Goal: Navigation & Orientation: Find specific page/section

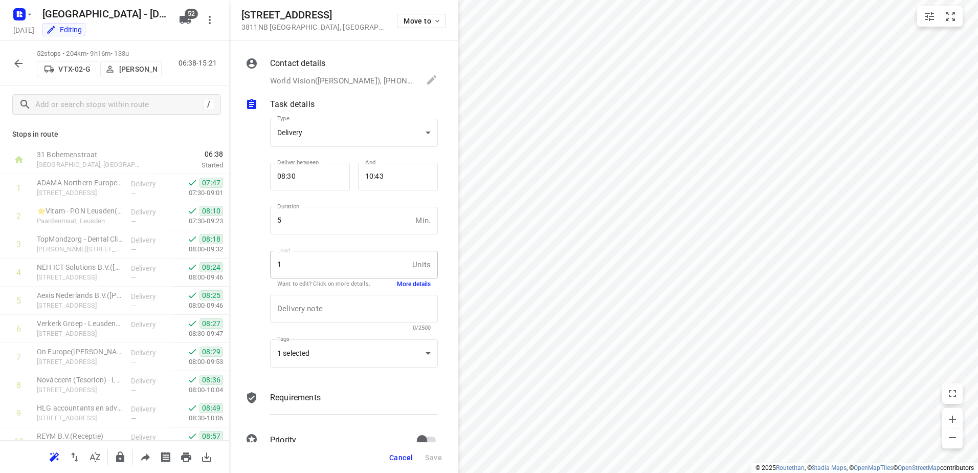
scroll to position [358, 0]
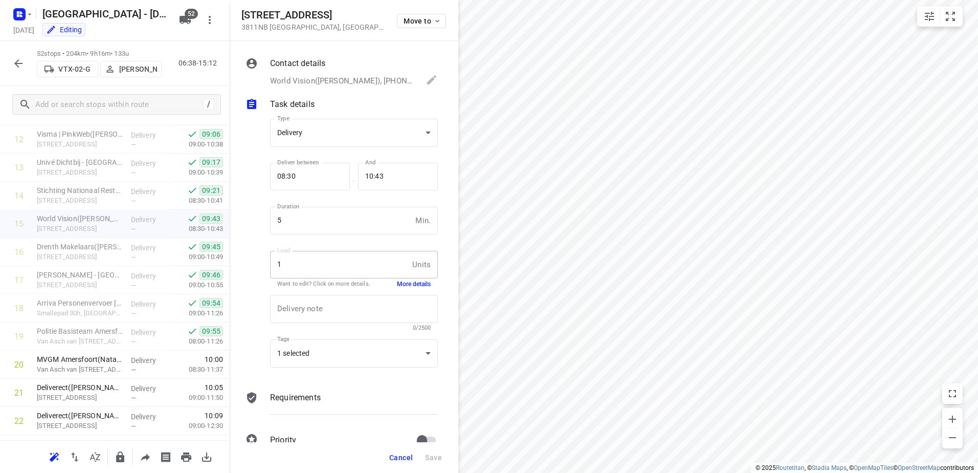
click at [399, 461] on span "Cancel" at bounding box center [401, 457] width 24 height 8
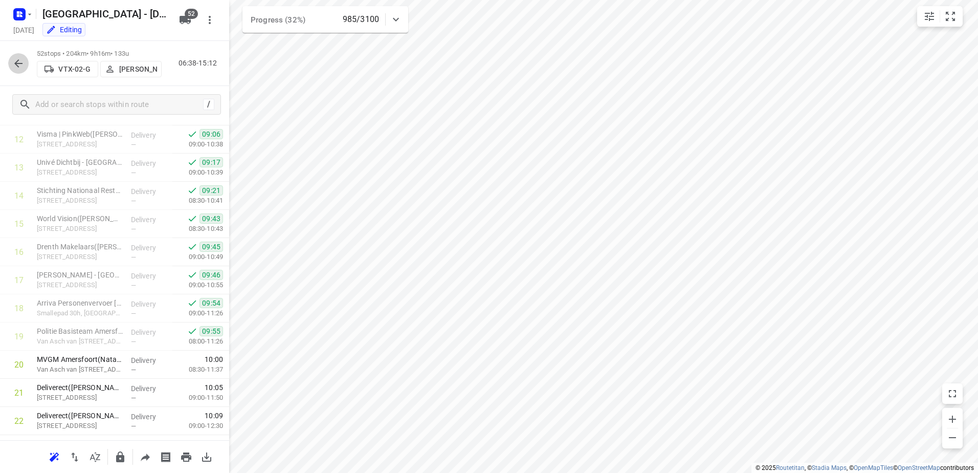
click at [10, 58] on button "button" at bounding box center [18, 63] width 20 height 20
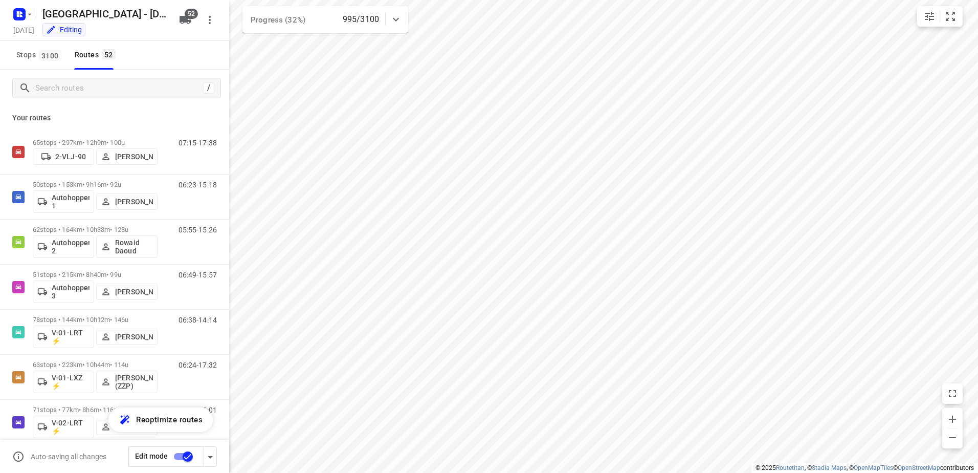
click at [407, 15] on div "Progress (32%) 995/3100" at bounding box center [325, 19] width 166 height 27
click at [403, 15] on div at bounding box center [396, 23] width 20 height 20
click at [381, 21] on div "995/3100" at bounding box center [364, 19] width 43 height 12
click at [324, 63] on icon "button" at bounding box center [325, 64] width 12 height 12
drag, startPoint x: 161, startPoint y: 122, endPoint x: 142, endPoint y: 103, distance: 26.4
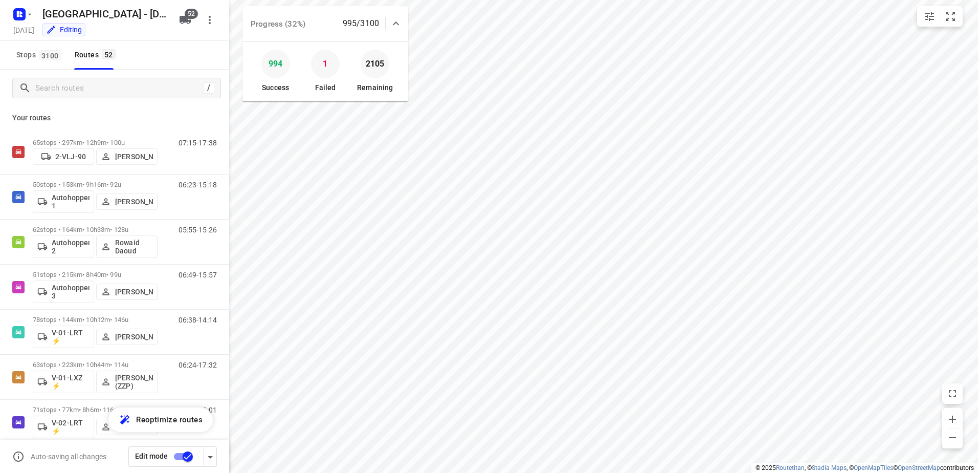
click at [160, 121] on p "Your routes" at bounding box center [114, 118] width 205 height 11
click at [118, 87] on input "Search routes" at bounding box center [128, 88] width 184 height 16
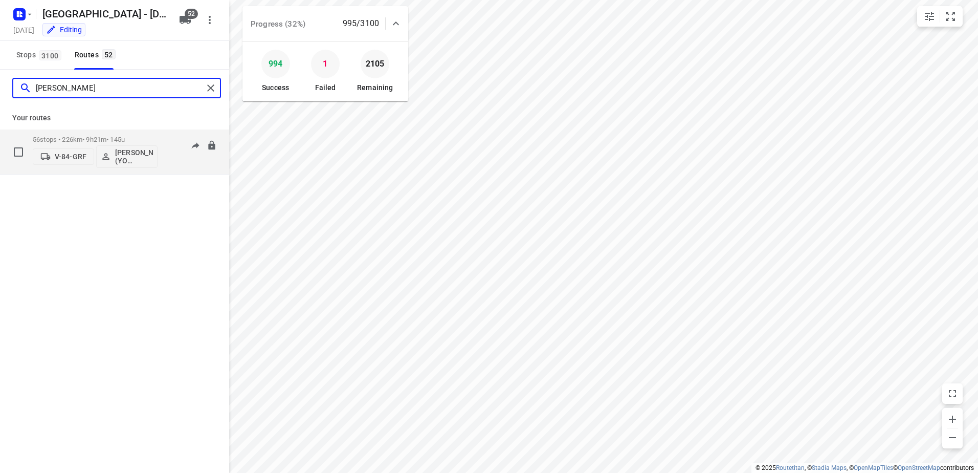
type input "[PERSON_NAME]"
click at [133, 134] on div "56 stops • 226km • 9h21m • 145u V-84-GRF [PERSON_NAME] (YO Zwolle)" at bounding box center [95, 151] width 125 height 42
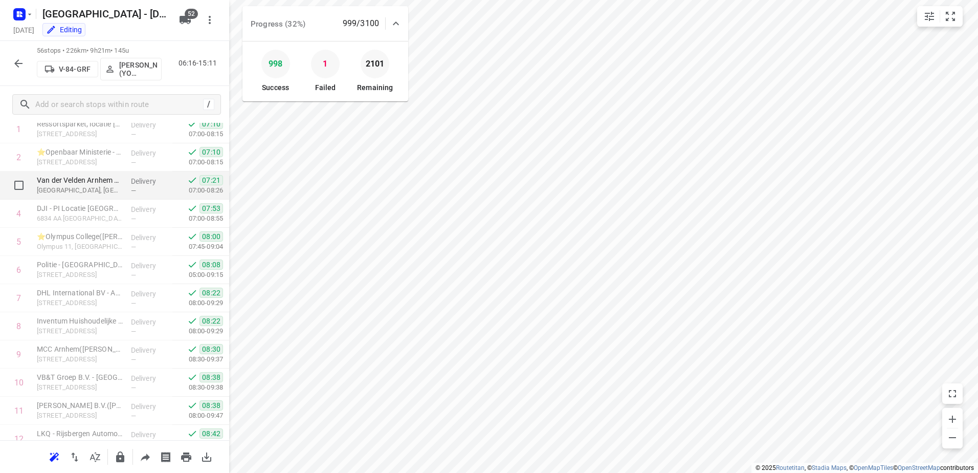
scroll to position [0, 0]
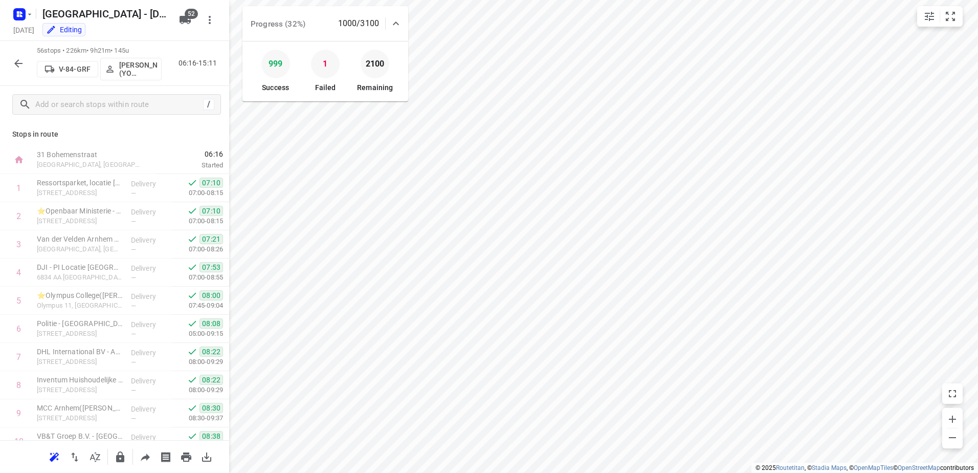
click at [16, 60] on icon "button" at bounding box center [18, 63] width 12 height 12
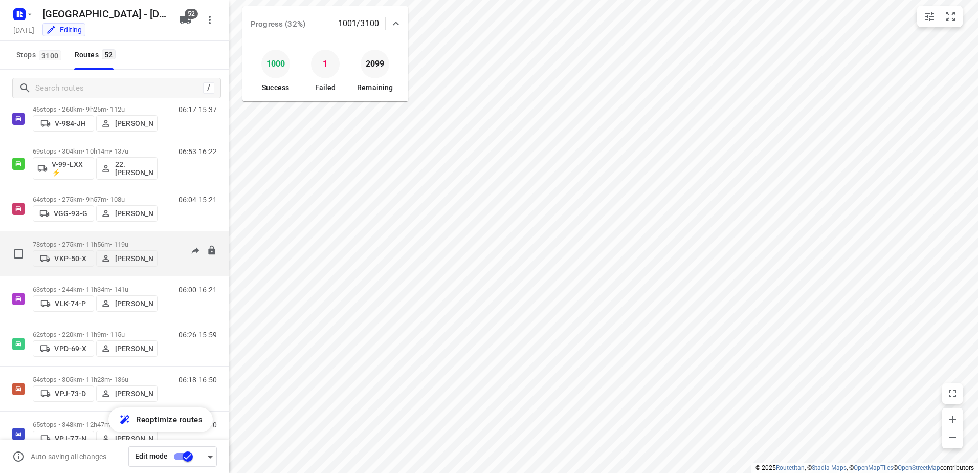
scroll to position [2041, 0]
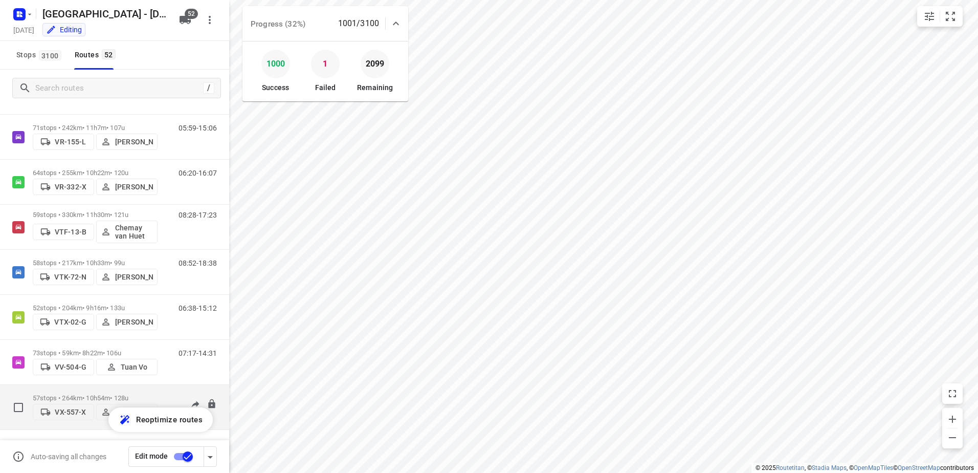
click at [170, 395] on div "07:09-16:26" at bounding box center [191, 409] width 51 height 31
click at [134, 390] on div "57 stops • 264km • 10h54m • 128u VX-557-X [PERSON_NAME]" at bounding box center [95, 407] width 125 height 36
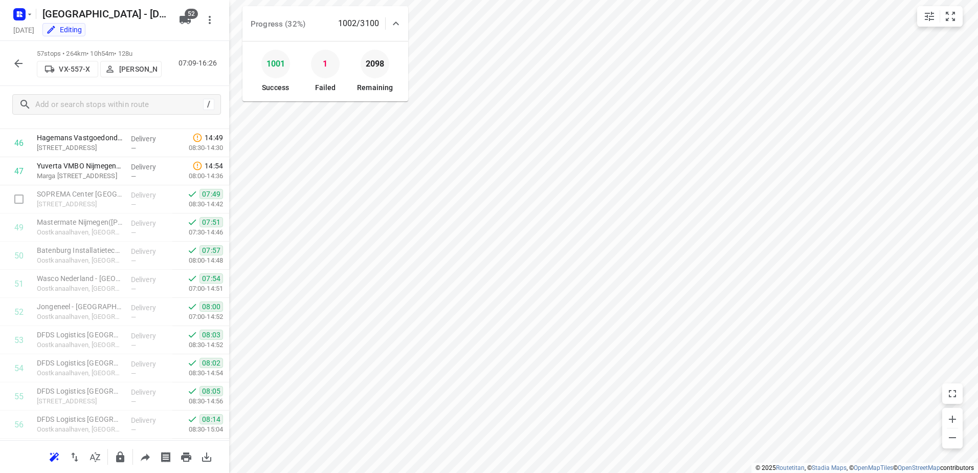
scroll to position [1366, 0]
click at [13, 59] on icon "button" at bounding box center [18, 63] width 12 height 12
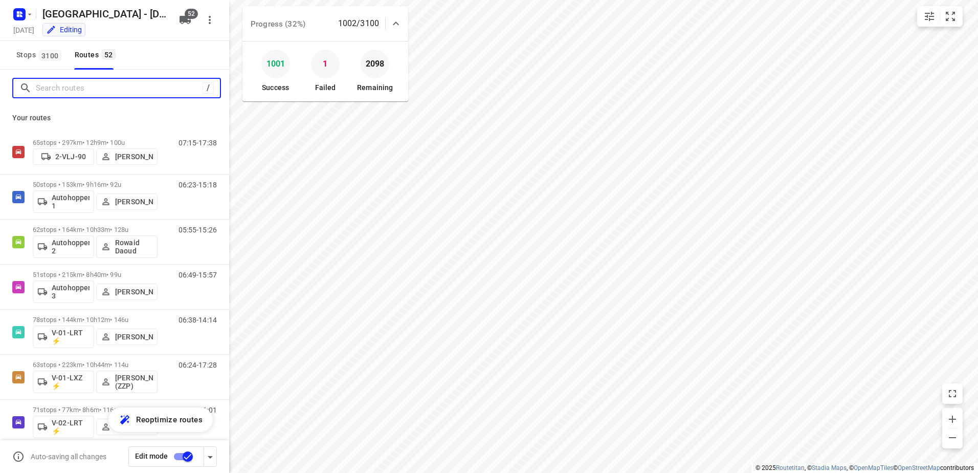
click at [136, 90] on input "Search routes" at bounding box center [119, 88] width 167 height 16
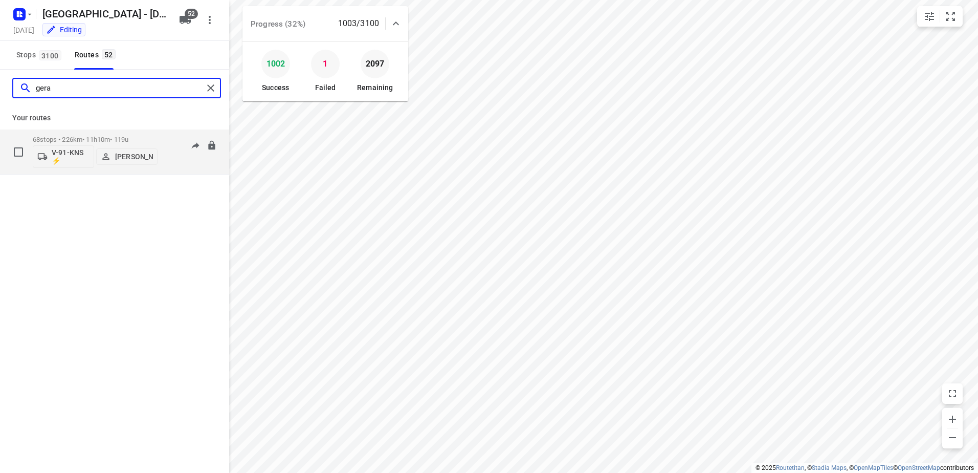
type input "gera"
click at [113, 138] on p "68 stops • 226km • 11h10m • 119u" at bounding box center [95, 140] width 125 height 8
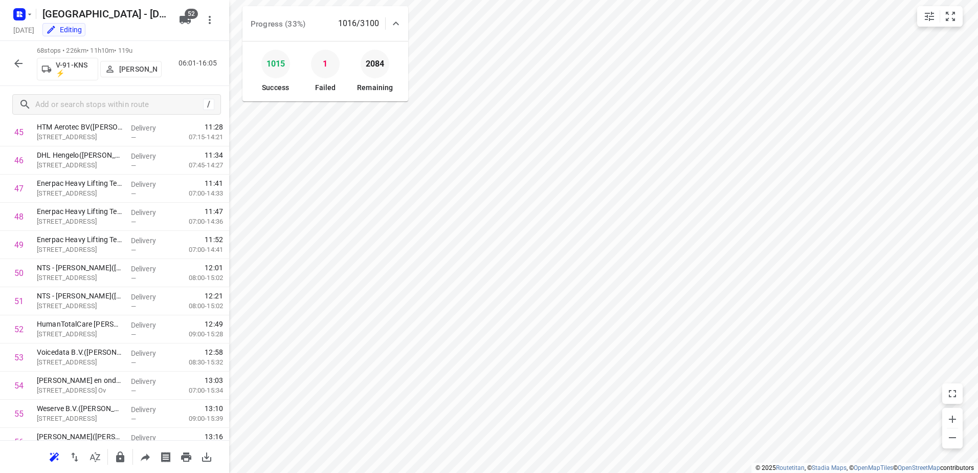
scroll to position [1330, 0]
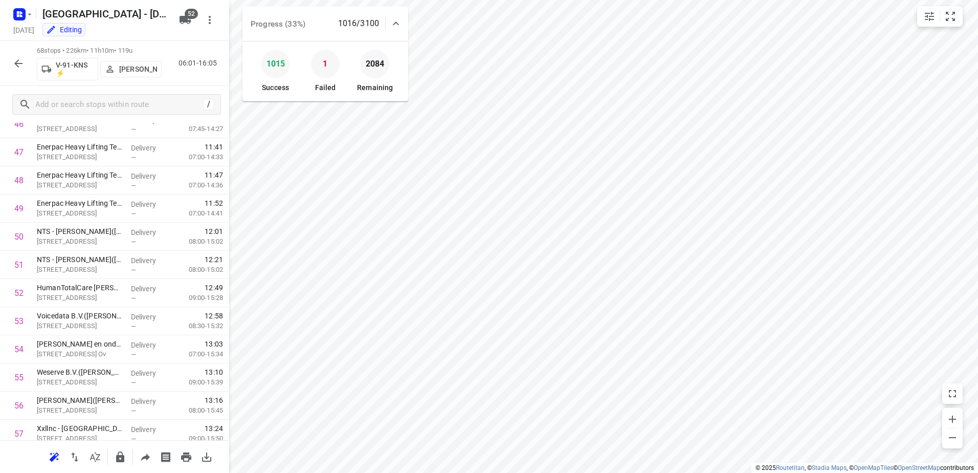
drag, startPoint x: 19, startPoint y: 58, endPoint x: 122, endPoint y: 1, distance: 118.0
click at [19, 58] on icon "button" at bounding box center [18, 63] width 12 height 12
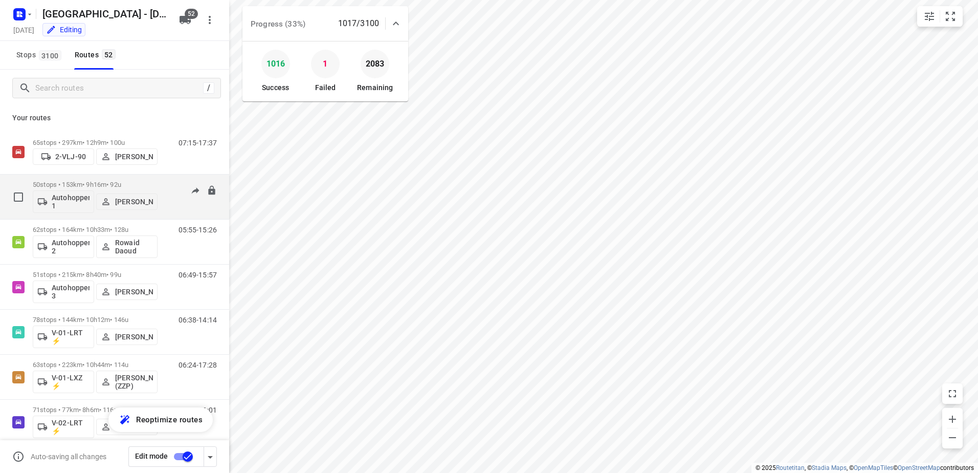
click at [101, 180] on div "50 stops • 153km • 9h16m • 92u Autohopper 1 [PERSON_NAME]" at bounding box center [95, 196] width 125 height 42
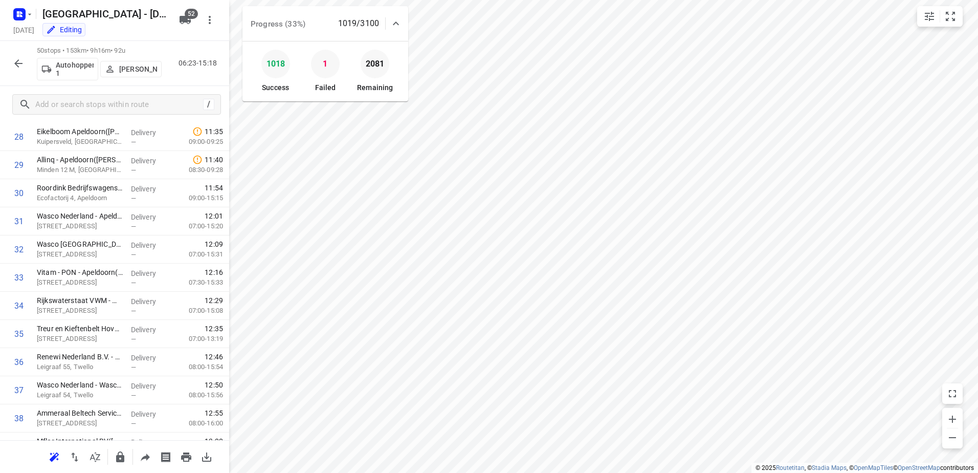
scroll to position [708, 0]
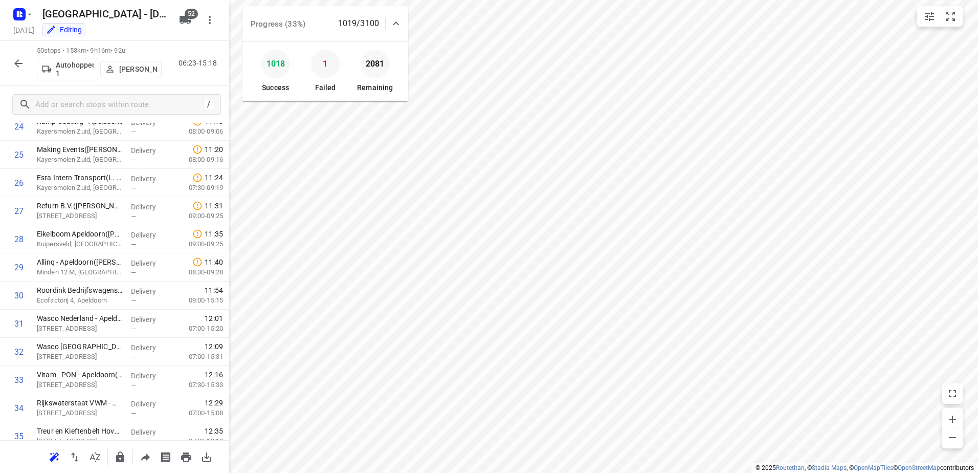
click at [20, 63] on icon "button" at bounding box center [18, 63] width 8 height 8
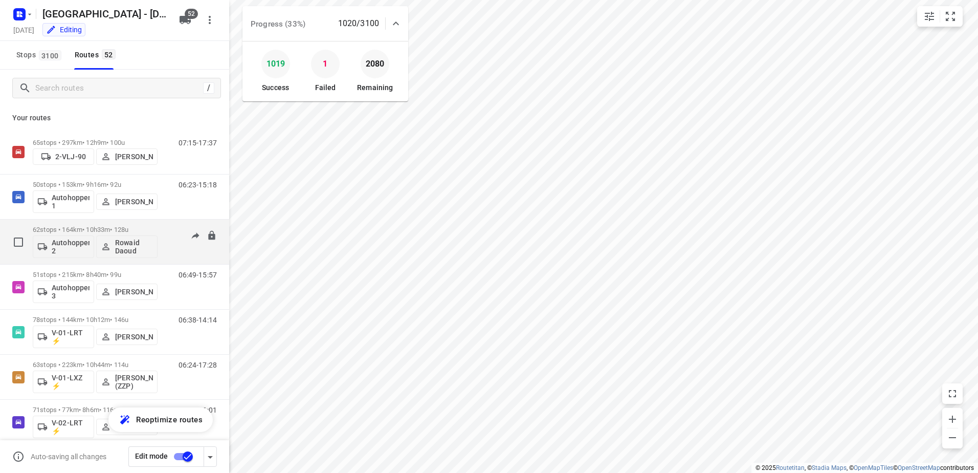
click at [114, 228] on p "62 stops • 164km • 10h33m • 128u" at bounding box center [95, 230] width 125 height 8
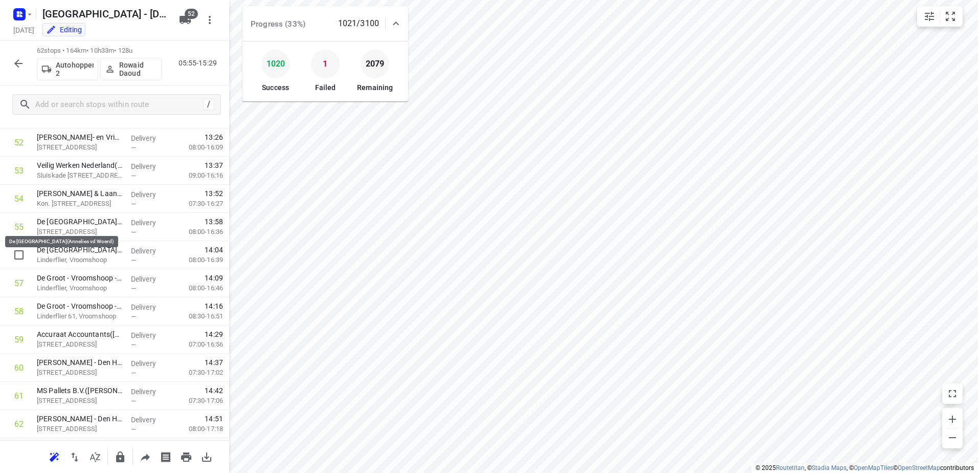
scroll to position [1507, 0]
click at [20, 59] on icon "button" at bounding box center [18, 63] width 12 height 12
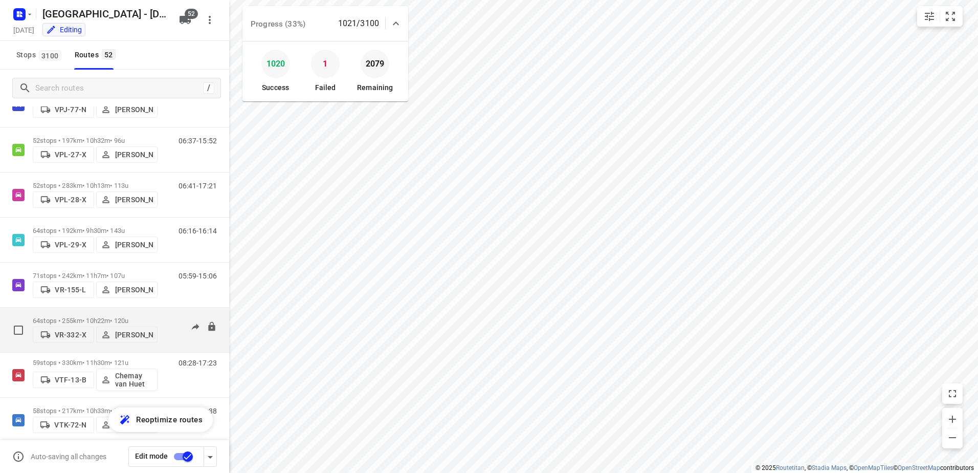
scroll to position [2041, 0]
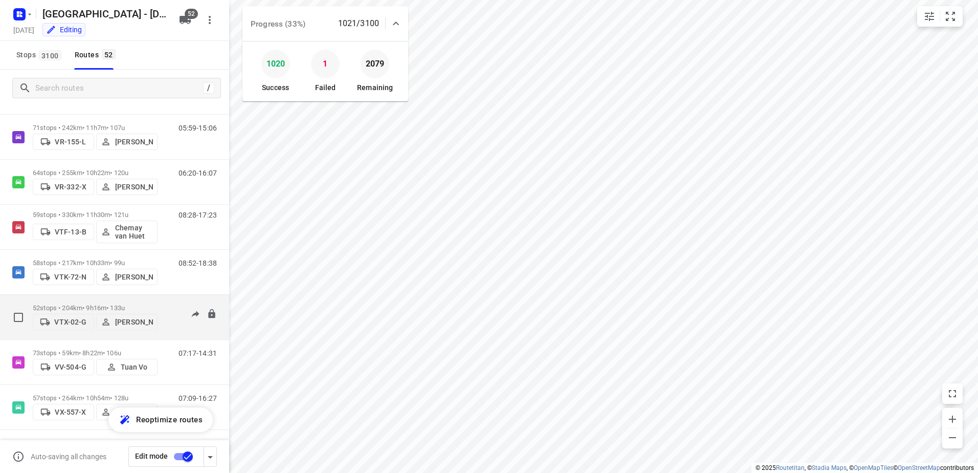
click at [113, 299] on div "52 stops • 204km • 9h16m • 133u VTX-02-G [PERSON_NAME]" at bounding box center [95, 317] width 125 height 36
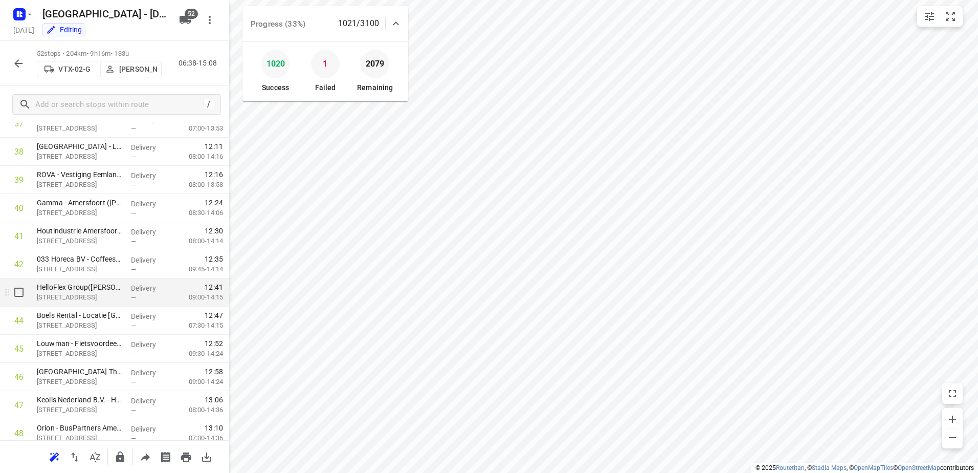
scroll to position [1225, 0]
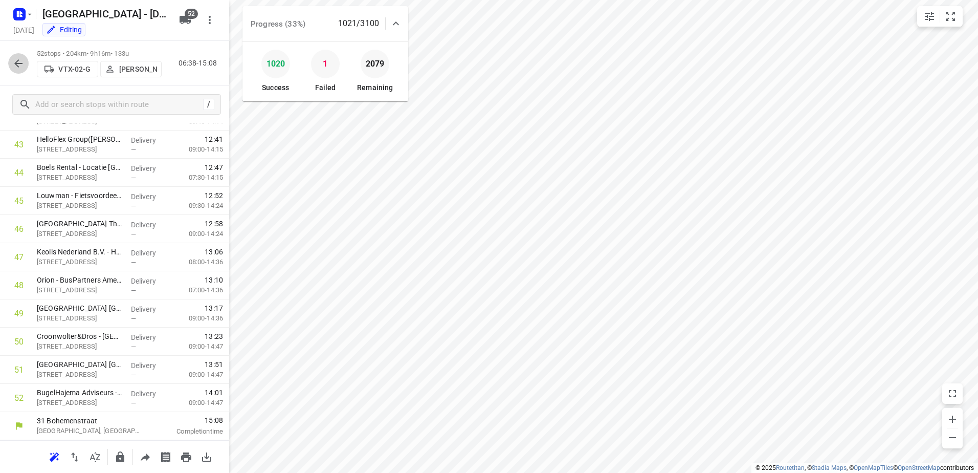
click at [17, 65] on icon "button" at bounding box center [18, 63] width 8 height 8
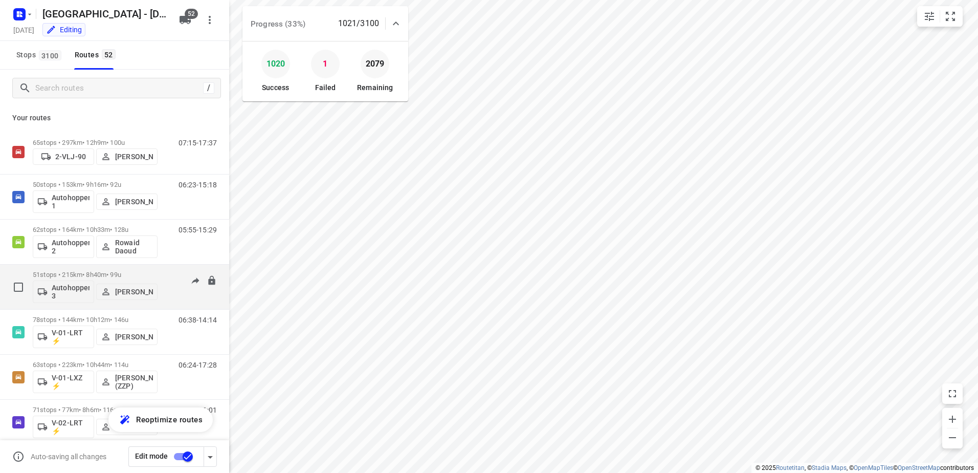
scroll to position [153, 0]
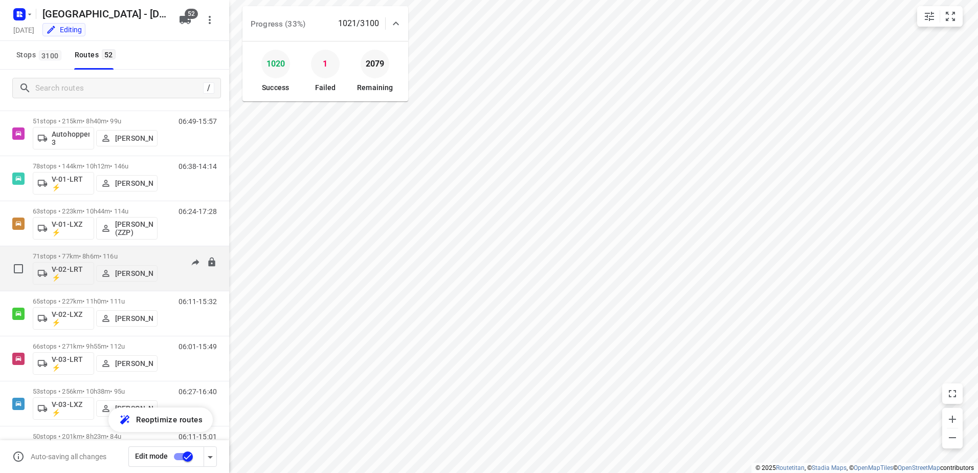
click at [99, 254] on p "71 stops • 77km • 8h6m • 116u" at bounding box center [95, 256] width 125 height 8
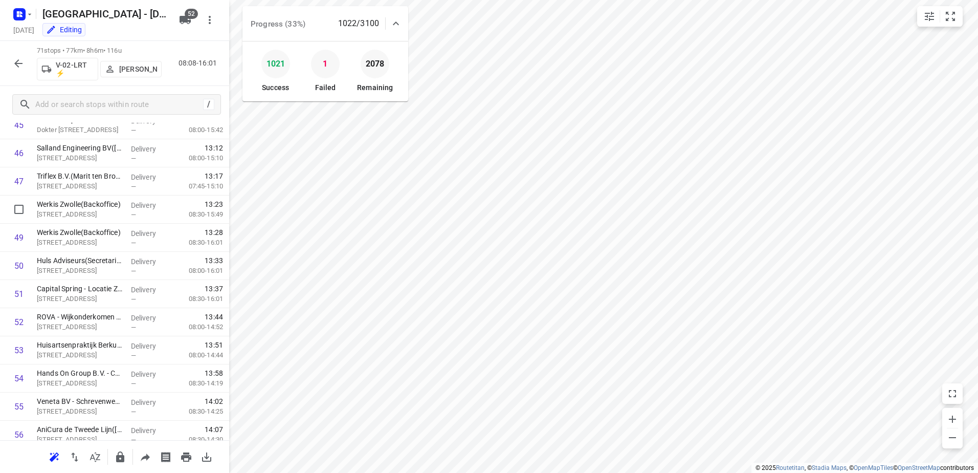
scroll to position [1197, 0]
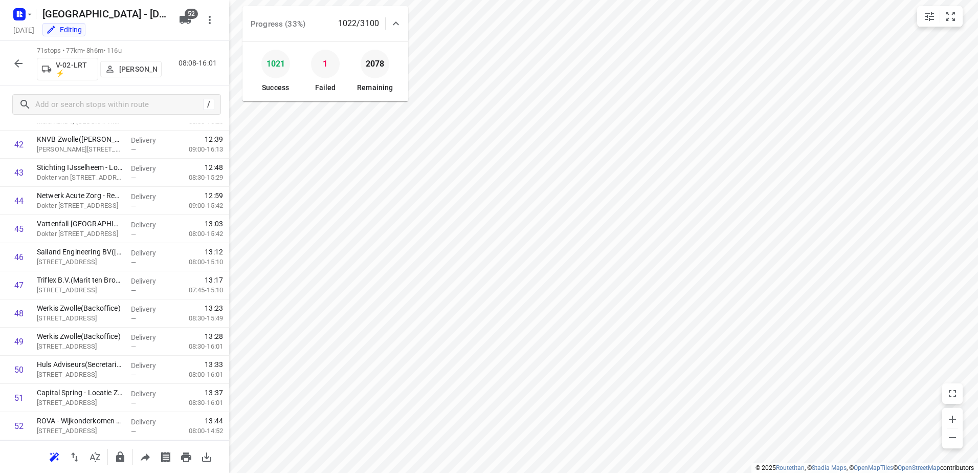
click at [20, 58] on icon "button" at bounding box center [18, 63] width 12 height 12
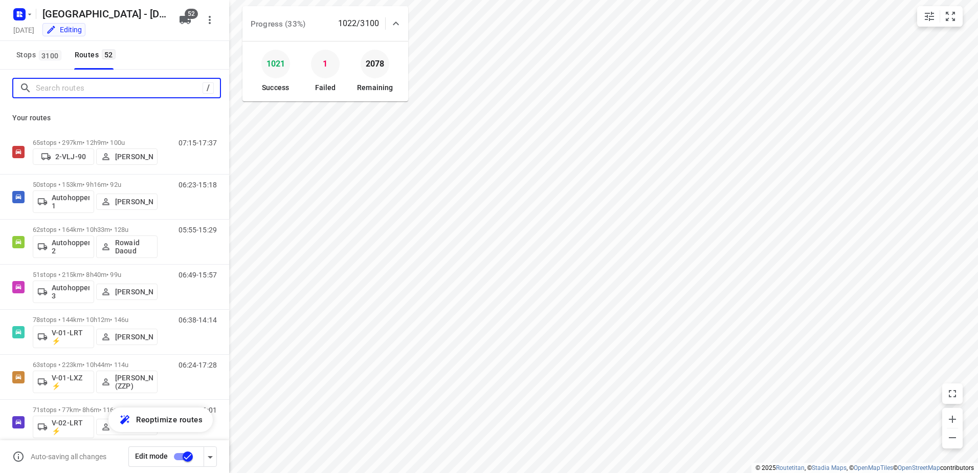
click at [126, 95] on input "Search routes" at bounding box center [119, 88] width 167 height 16
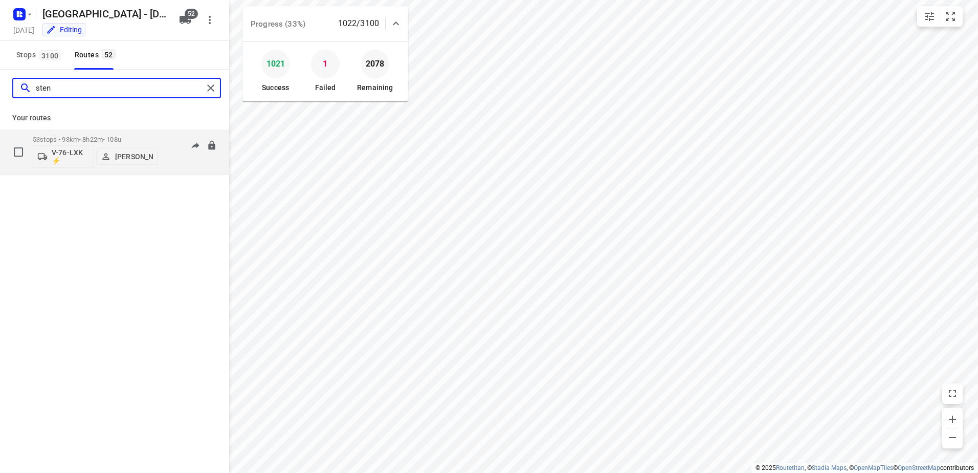
type input "sten"
click at [95, 137] on p "53 stops • 93km • 8h22m • 108u" at bounding box center [95, 140] width 125 height 8
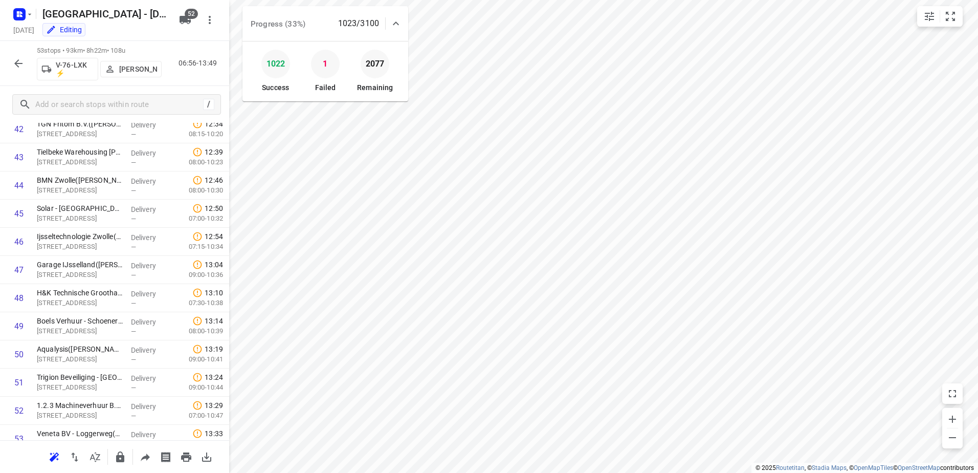
scroll to position [1253, 0]
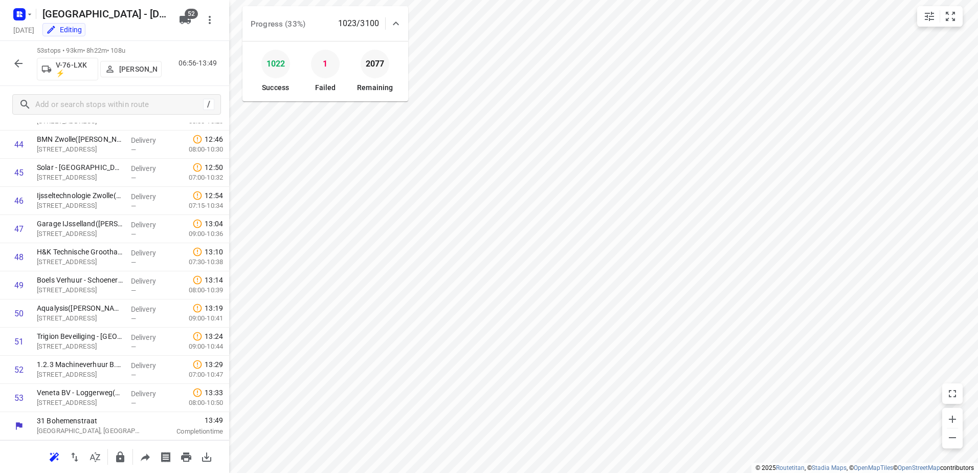
click at [17, 55] on button "button" at bounding box center [18, 63] width 20 height 20
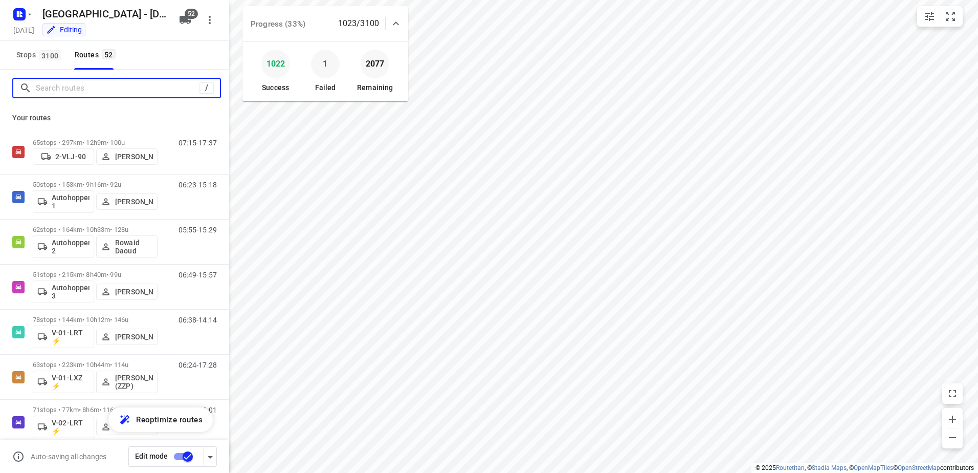
click at [82, 81] on input "Search routes" at bounding box center [118, 88] width 164 height 16
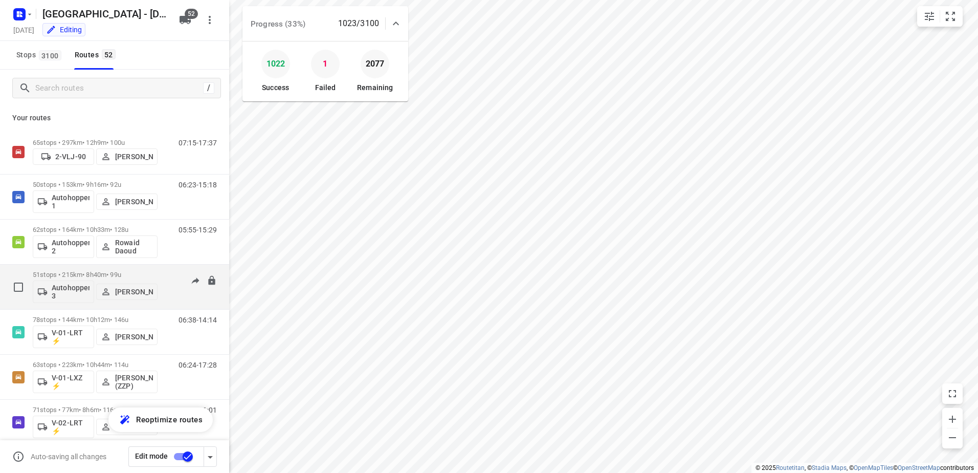
click at [145, 269] on div "51 stops • 215km • 8h40m • 99u Autohopper 3 [PERSON_NAME]" at bounding box center [95, 286] width 125 height 42
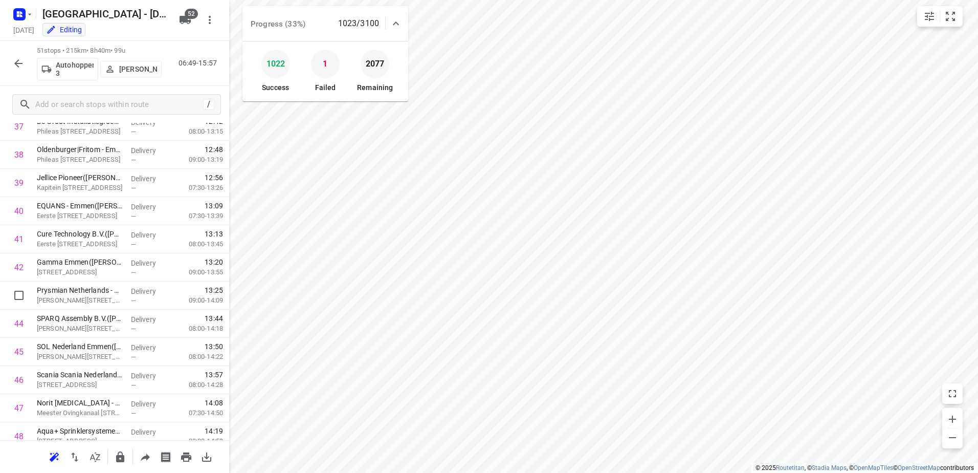
scroll to position [1197, 0]
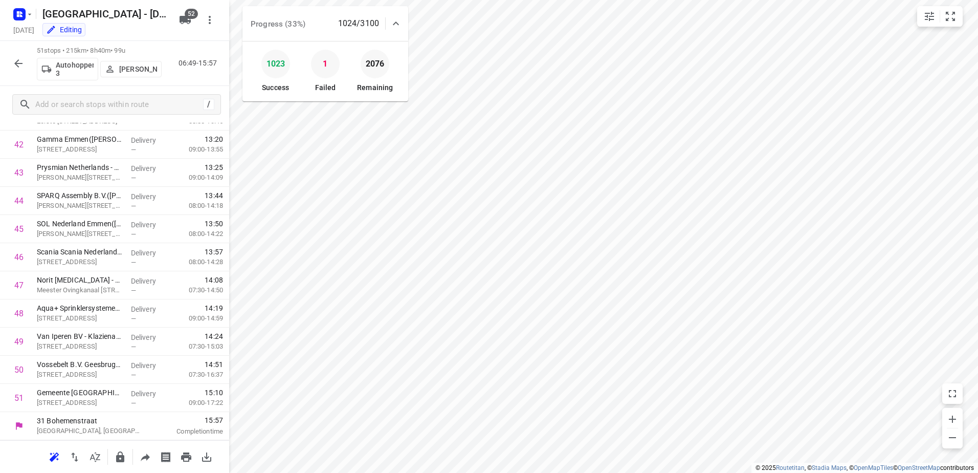
click at [18, 63] on icon "button" at bounding box center [18, 63] width 8 height 8
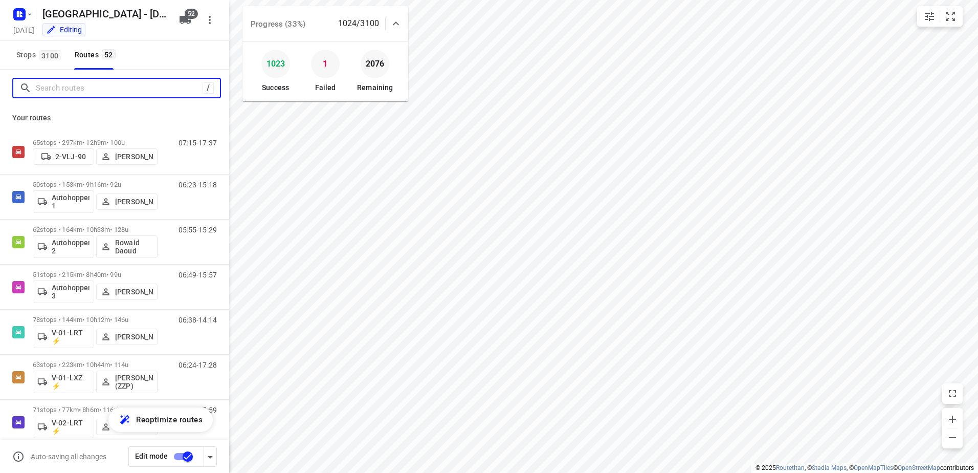
click at [114, 88] on input "Search routes" at bounding box center [119, 88] width 167 height 16
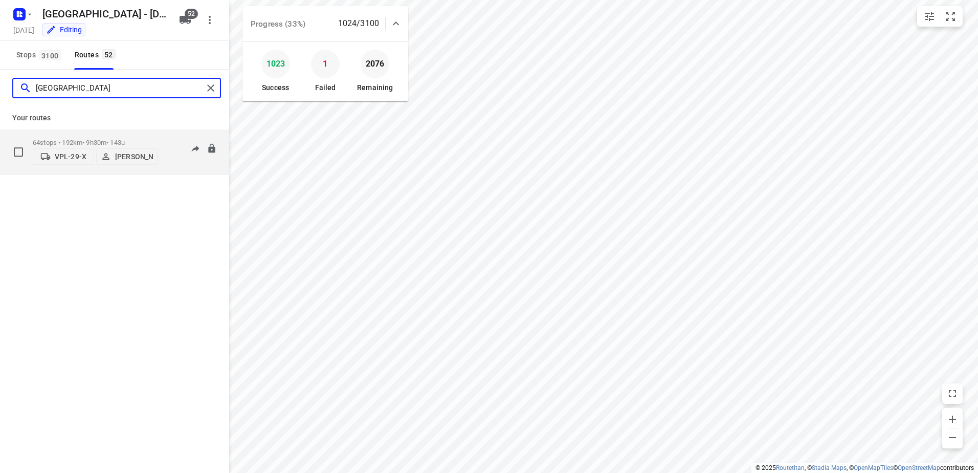
type input "[GEOGRAPHIC_DATA]"
click at [89, 139] on p "64 stops • 192km • 9h30m • 143u" at bounding box center [95, 143] width 125 height 8
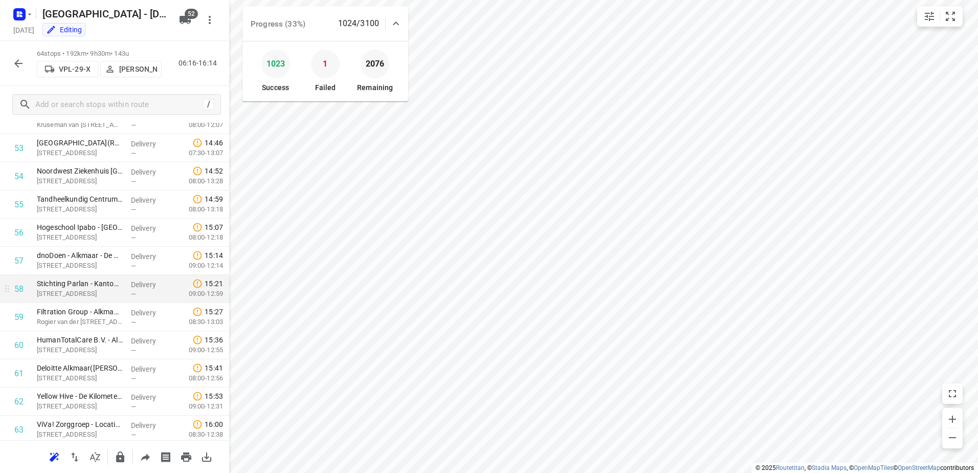
scroll to position [1563, 0]
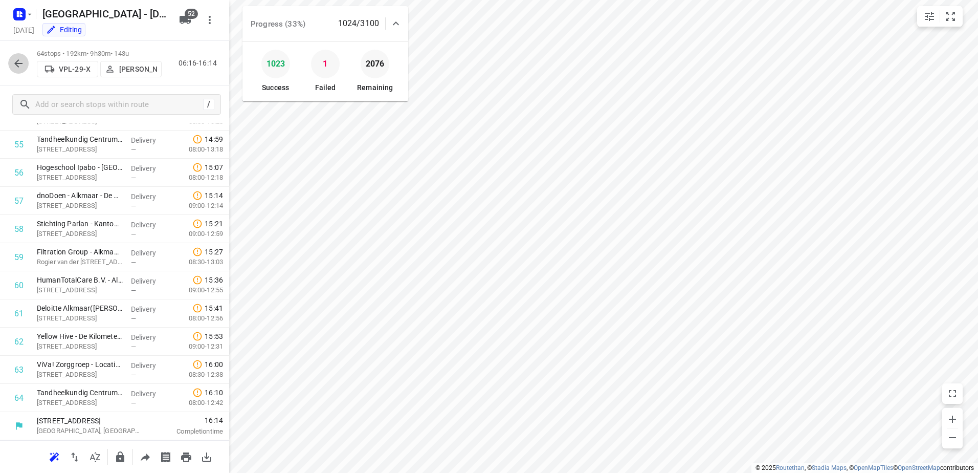
click at [17, 57] on icon "button" at bounding box center [18, 63] width 12 height 12
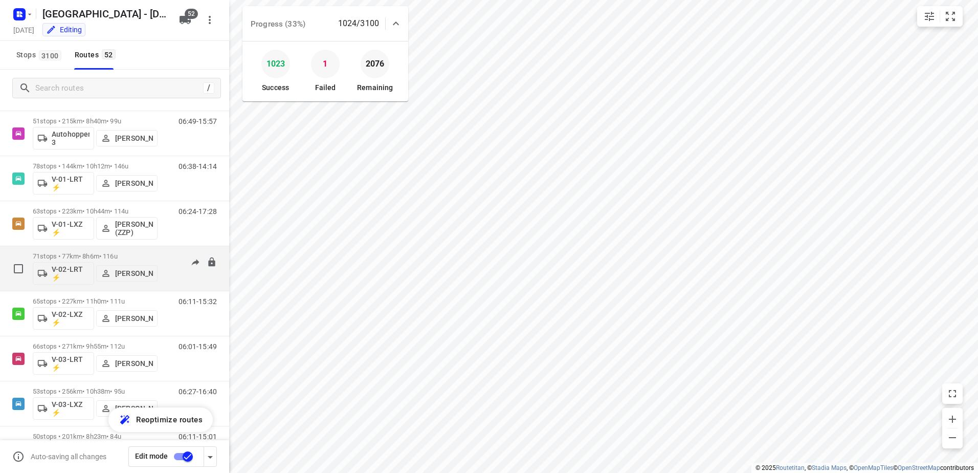
scroll to position [205, 0]
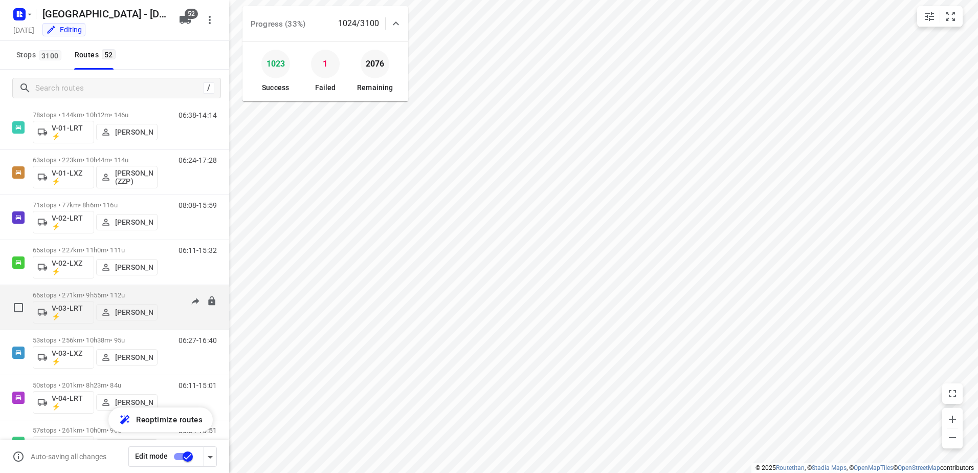
click at [87, 290] on div "66 stops • 271km • 9h55m • 112u V-03-LRT ⚡ [PERSON_NAME]" at bounding box center [95, 307] width 125 height 42
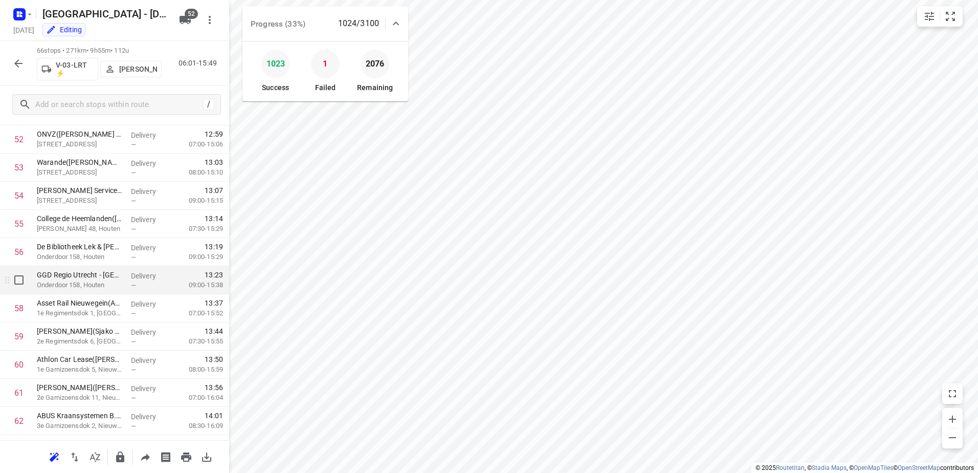
scroll to position [1619, 0]
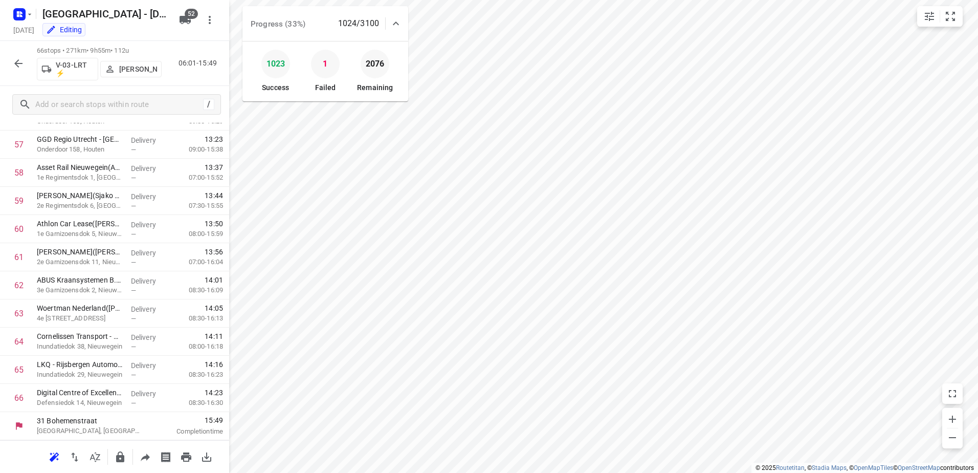
click at [23, 61] on icon "button" at bounding box center [18, 63] width 12 height 12
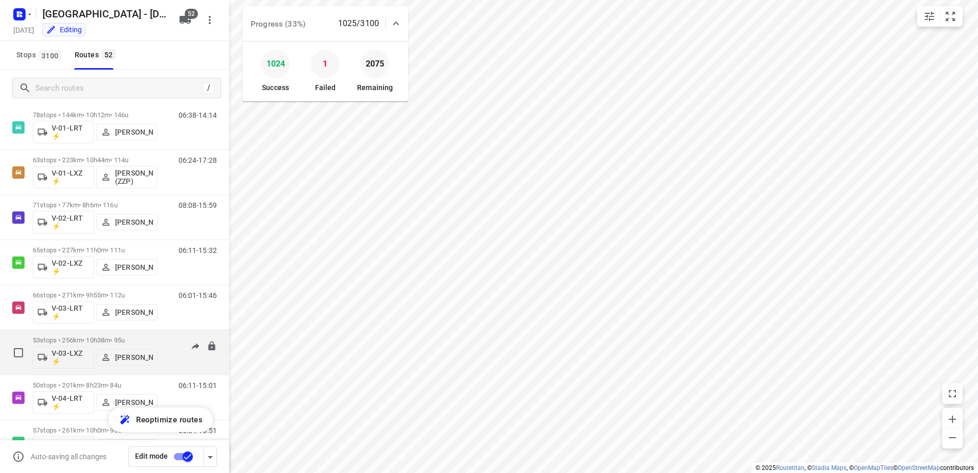
scroll to position [307, 0]
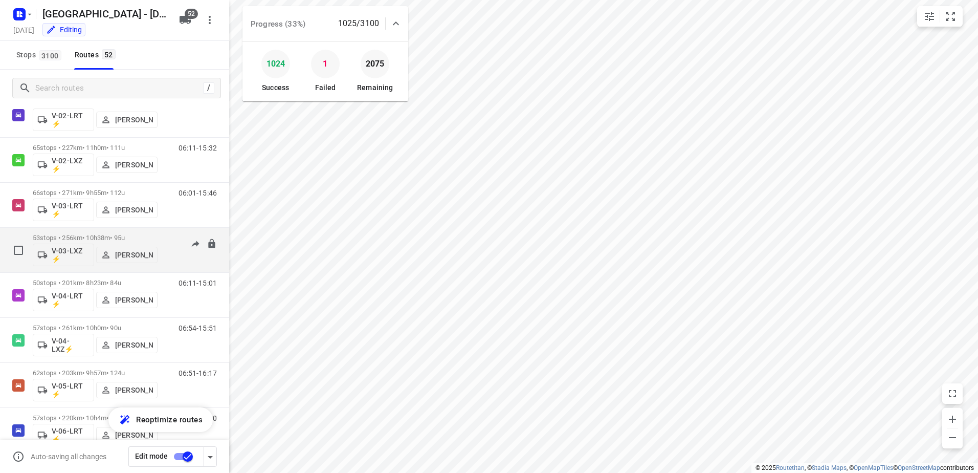
click at [96, 234] on p "53 stops • 256km • 10h38m • 95u" at bounding box center [95, 238] width 125 height 8
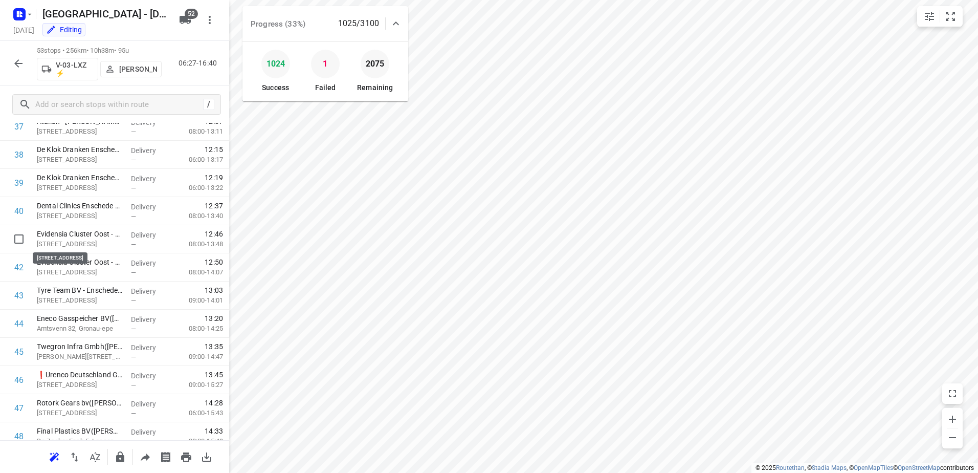
scroll to position [1253, 0]
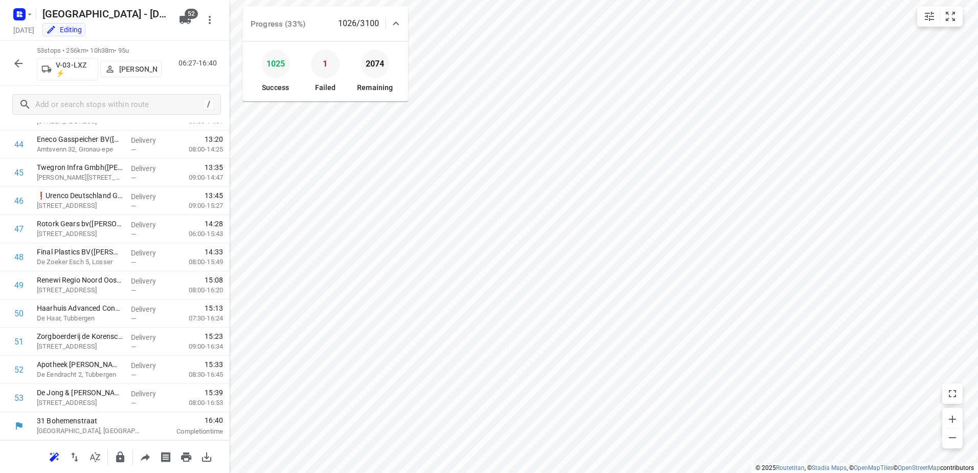
click at [15, 58] on icon "button" at bounding box center [18, 63] width 12 height 12
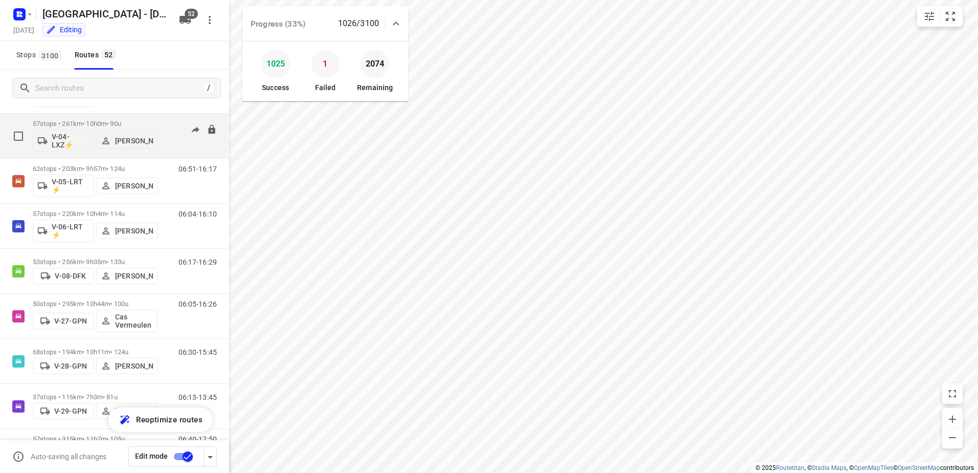
scroll to position [563, 0]
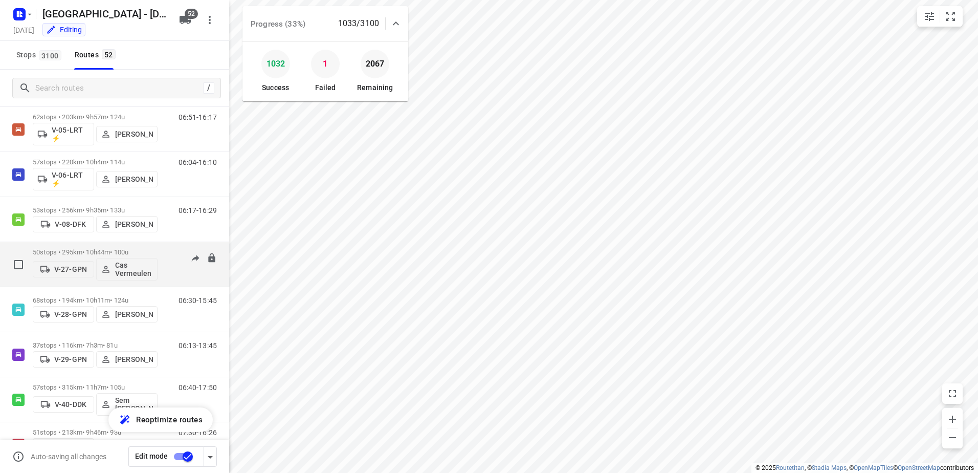
click at [81, 242] on div "50 stops • 295km • 10h44m • 100u V-27-GPN Cas Vermeulen 06:05-16:26" at bounding box center [114, 264] width 229 height 45
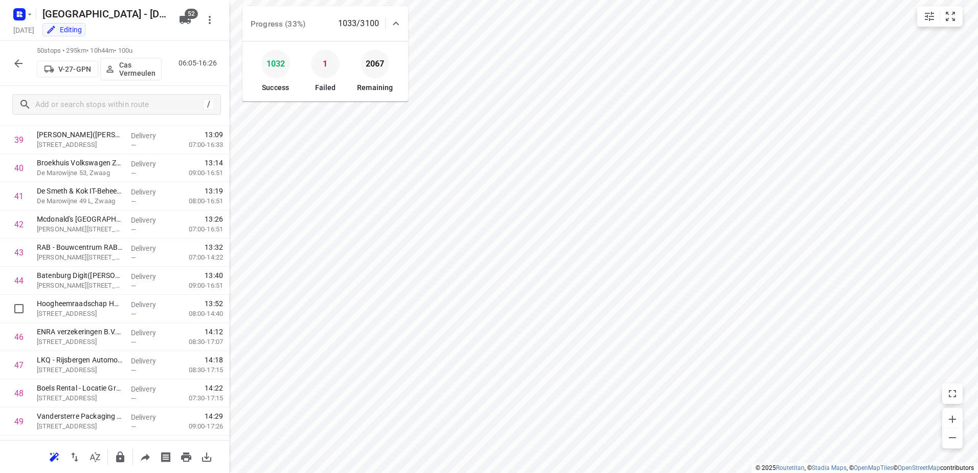
scroll to position [1169, 0]
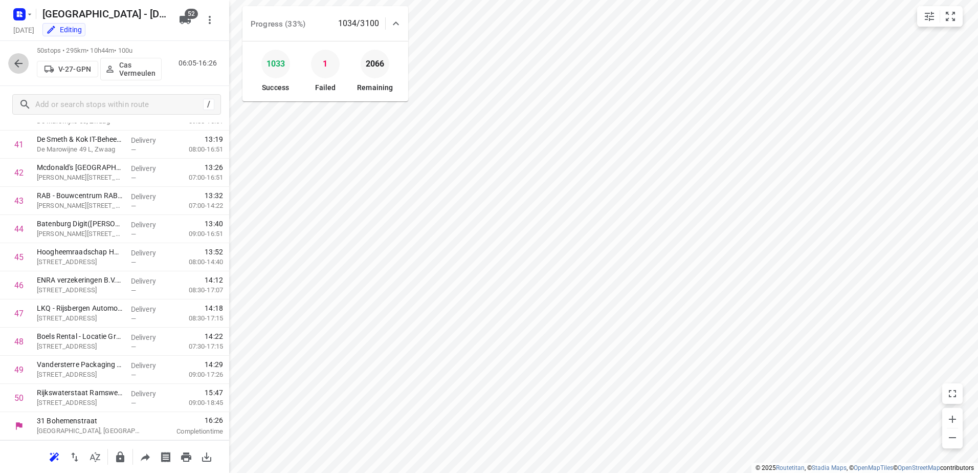
click at [18, 55] on button "button" at bounding box center [18, 63] width 20 height 20
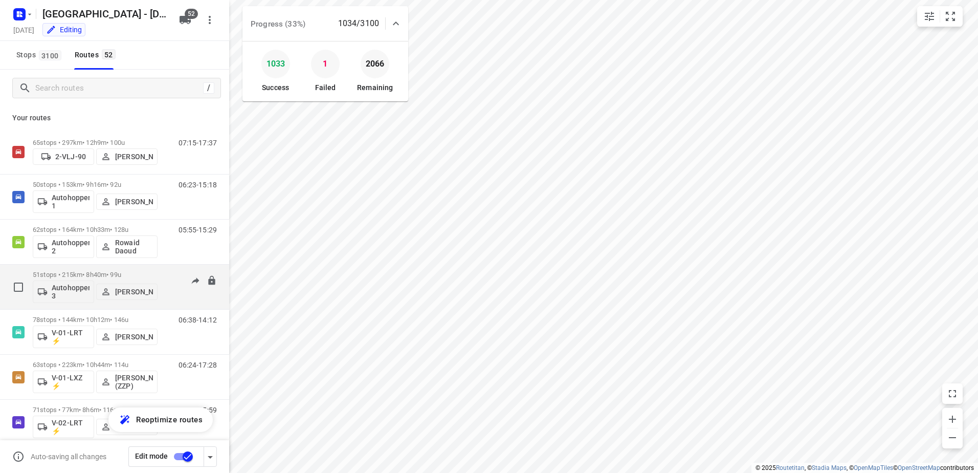
scroll to position [51, 0]
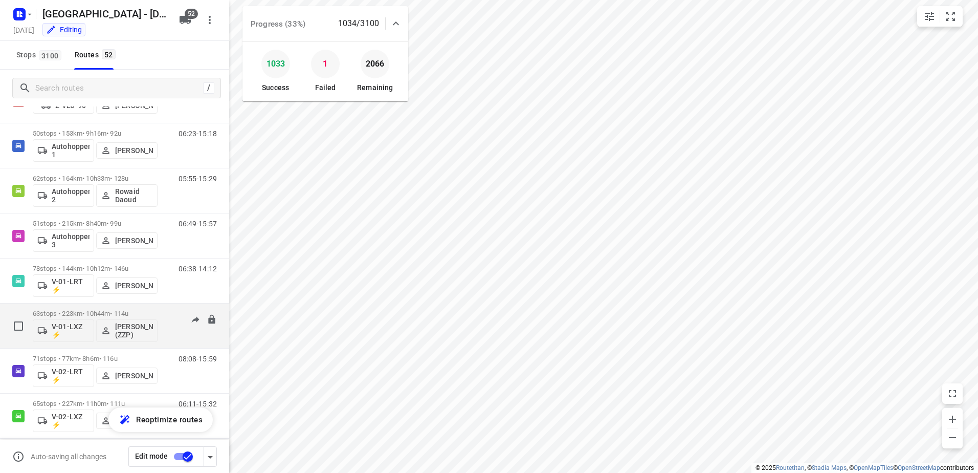
click at [86, 312] on p "63 stops • 223km • 10h44m • 114u" at bounding box center [95, 313] width 125 height 8
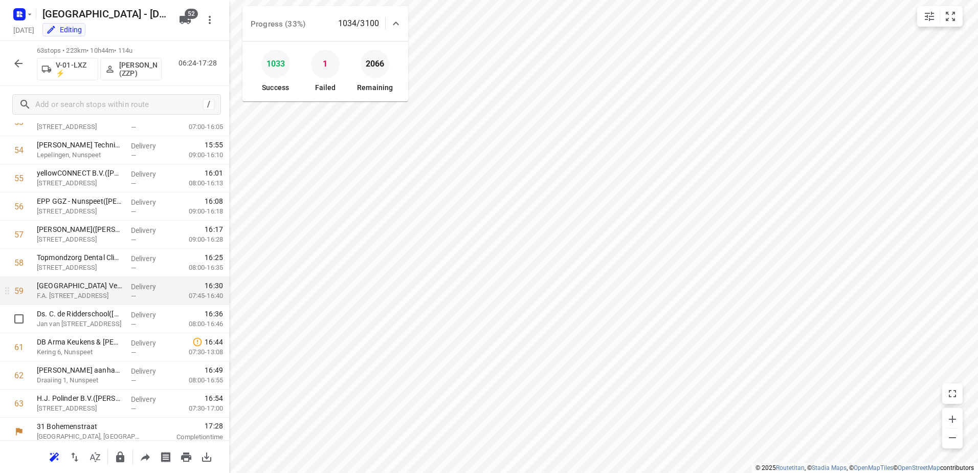
scroll to position [1535, 0]
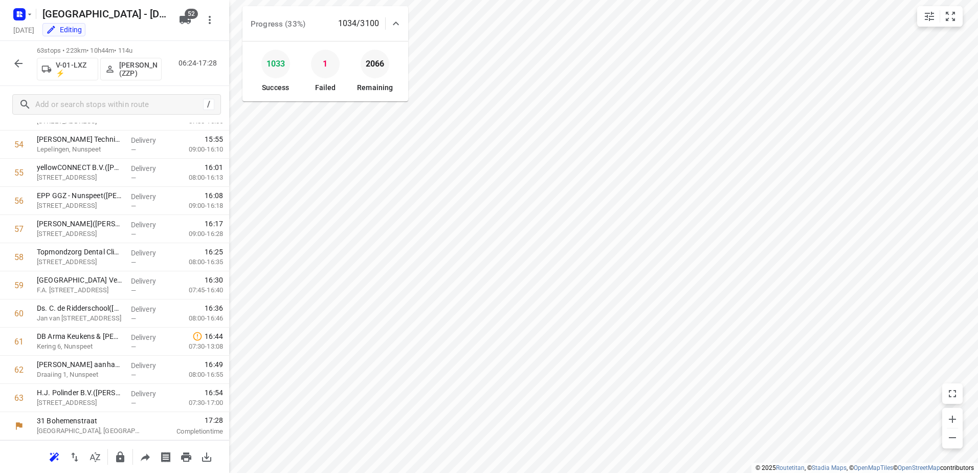
click at [22, 61] on icon "button" at bounding box center [18, 63] width 12 height 12
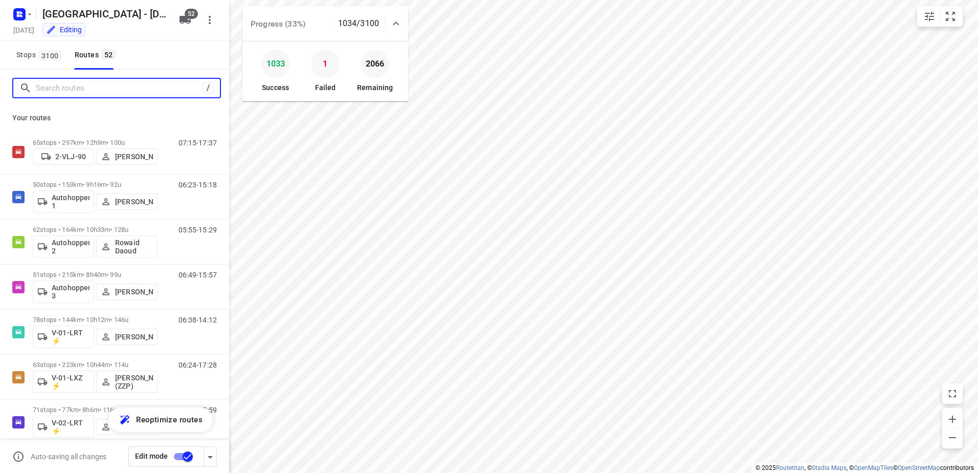
click at [132, 87] on input "Search routes" at bounding box center [119, 88] width 167 height 16
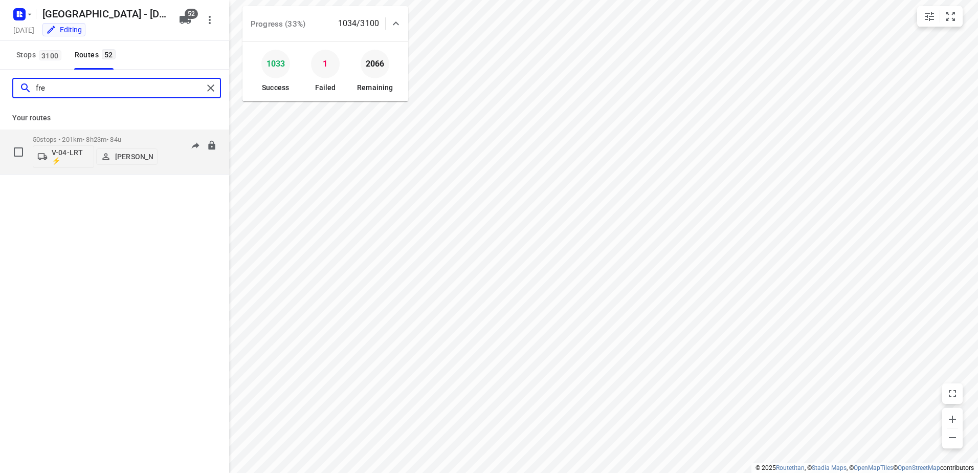
type input "fre"
click at [103, 137] on p "50 stops • 201km • 8h23m • 84u" at bounding box center [95, 140] width 125 height 8
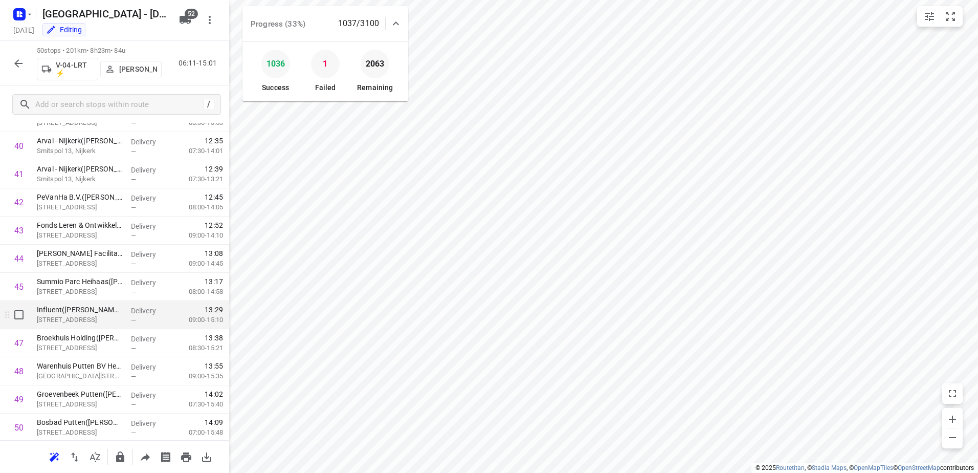
scroll to position [1169, 0]
click at [25, 58] on button "button" at bounding box center [18, 63] width 20 height 20
